Goal: Find specific page/section: Find specific page/section

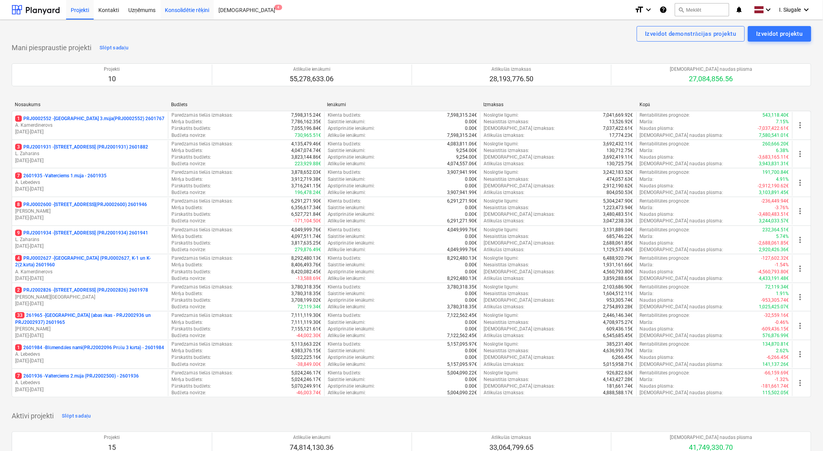
click at [203, 9] on div "Konsolidētie rēķini" at bounding box center [188, 10] width 54 height 20
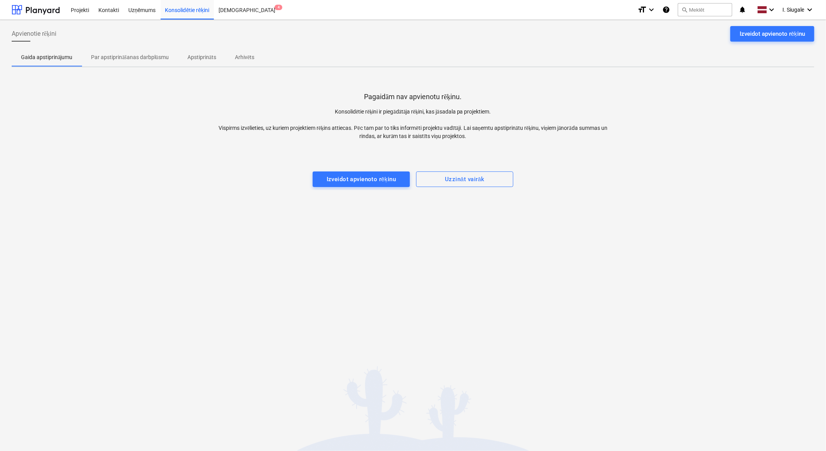
click at [135, 54] on p "Par apstiprināšanas darbplūsmu" at bounding box center [130, 57] width 78 height 8
